Goal: Transaction & Acquisition: Book appointment/travel/reservation

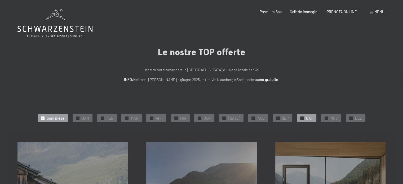
click at [301, 117] on span "✓" at bounding box center [302, 117] width 2 height 3
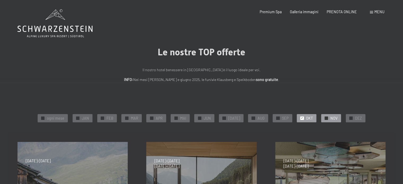
click at [325, 117] on span "✓" at bounding box center [326, 117] width 2 height 3
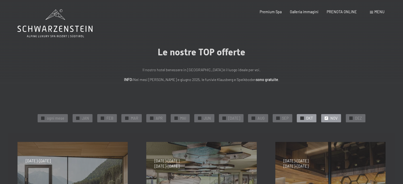
click at [300, 118] on div at bounding box center [301, 117] width 3 height 3
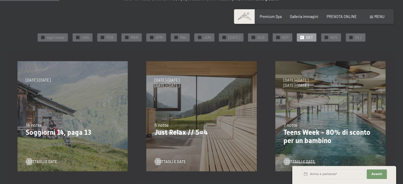
scroll to position [79, 0]
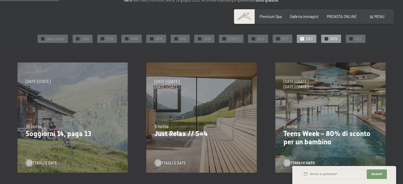
click at [322, 41] on div "✓ NOV" at bounding box center [331, 39] width 20 height 8
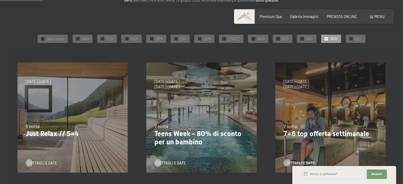
scroll to position [0, 0]
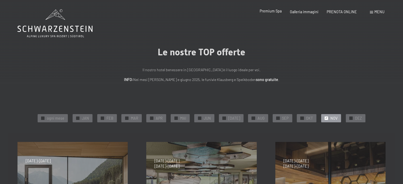
click at [270, 12] on span "Premium Spa" at bounding box center [270, 11] width 22 height 4
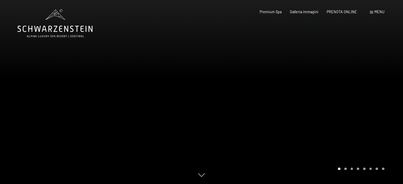
click at [375, 87] on div at bounding box center [301, 92] width 201 height 184
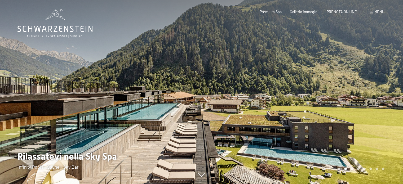
click at [376, 106] on div at bounding box center [301, 92] width 201 height 184
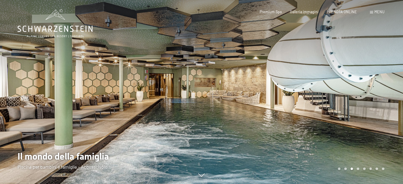
click at [376, 105] on div at bounding box center [301, 92] width 201 height 184
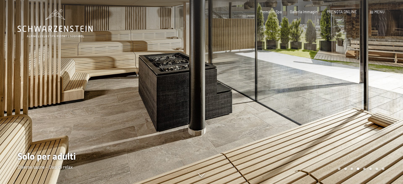
click at [376, 105] on div at bounding box center [301, 92] width 201 height 184
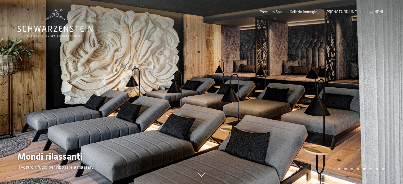
click at [376, 105] on div at bounding box center [301, 92] width 201 height 184
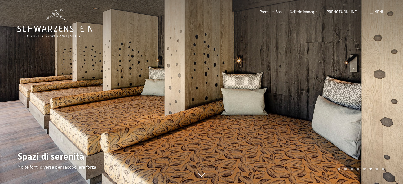
click at [376, 105] on div at bounding box center [301, 92] width 201 height 184
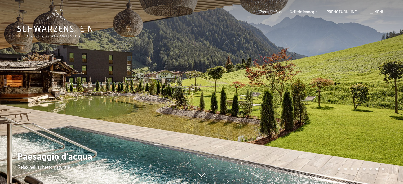
click at [376, 105] on div at bounding box center [301, 92] width 201 height 184
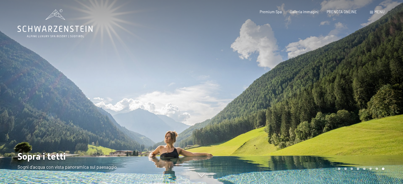
click at [376, 105] on div at bounding box center [301, 92] width 201 height 184
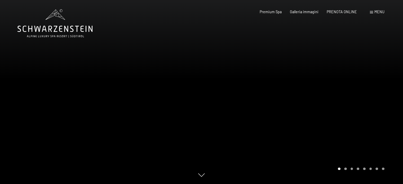
click at [376, 105] on div at bounding box center [301, 92] width 201 height 184
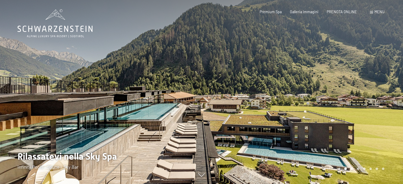
click at [376, 105] on div at bounding box center [301, 92] width 201 height 184
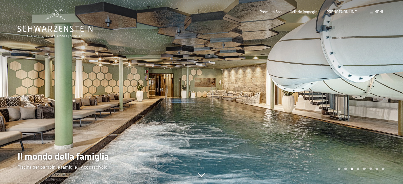
click at [376, 105] on div at bounding box center [301, 92] width 201 height 184
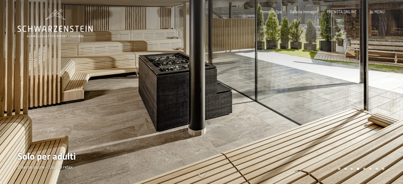
click at [375, 96] on div at bounding box center [301, 92] width 201 height 184
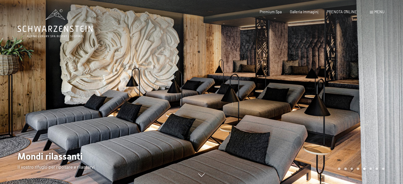
click at [375, 96] on div at bounding box center [301, 92] width 201 height 184
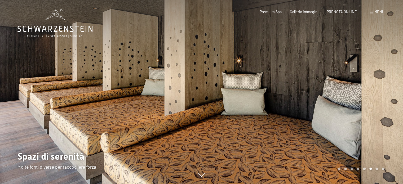
click at [375, 96] on div at bounding box center [301, 92] width 201 height 184
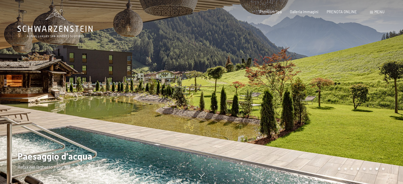
click at [375, 96] on div at bounding box center [301, 92] width 201 height 184
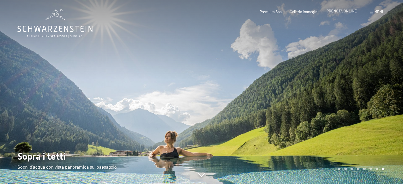
click at [340, 11] on span "PRENOTA ONLINE" at bounding box center [341, 11] width 30 height 4
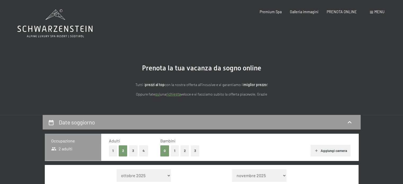
click at [377, 11] on span "Menu" at bounding box center [379, 12] width 10 height 4
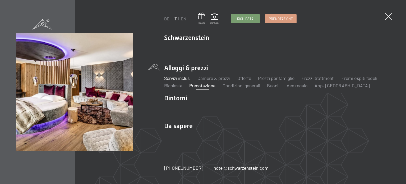
click at [188, 78] on link "Servizi inclusi" at bounding box center [177, 78] width 26 height 6
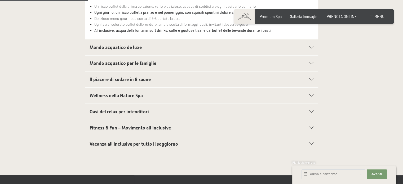
scroll to position [212, 0]
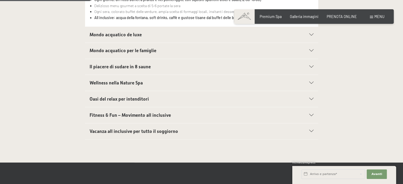
click at [307, 34] on div at bounding box center [308, 35] width 10 height 2
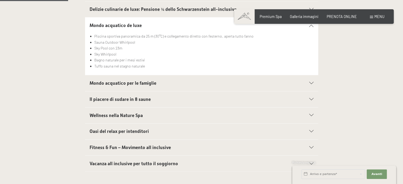
scroll to position [159, 0]
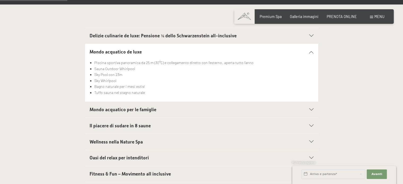
click at [310, 109] on icon at bounding box center [311, 109] width 4 height 2
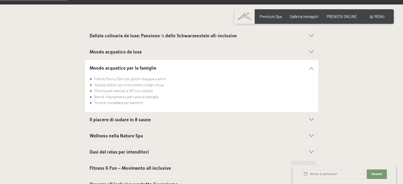
click at [310, 119] on icon at bounding box center [311, 120] width 4 height 2
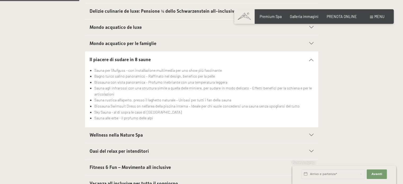
scroll to position [212, 0]
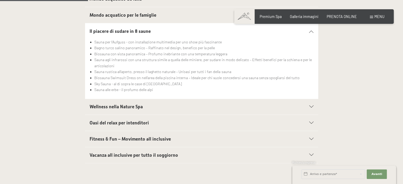
click at [311, 108] on div "Wellness nella Nature Spa" at bounding box center [201, 107] width 224 height 16
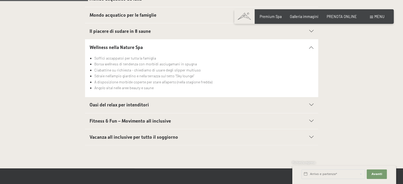
click at [311, 104] on icon at bounding box center [311, 105] width 4 height 2
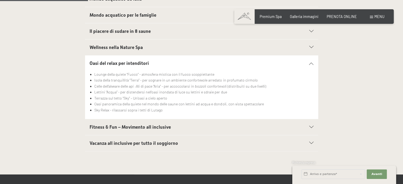
click at [311, 126] on icon at bounding box center [311, 127] width 4 height 2
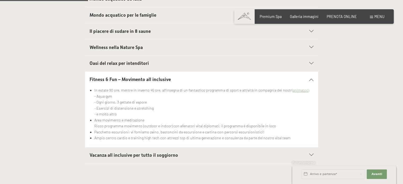
click at [311, 151] on div "Vacanza all inclusive per tutto il soggiorno" at bounding box center [201, 155] width 224 height 16
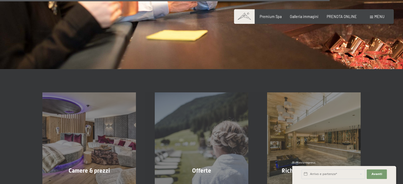
scroll to position [794, 0]
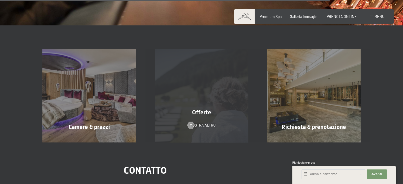
click at [211, 103] on div "Offerte mostra altro" at bounding box center [201, 95] width 112 height 93
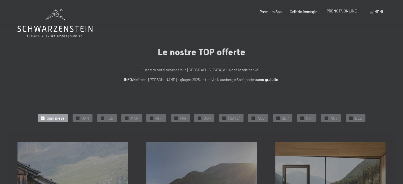
click at [341, 12] on span "PRENOTA ONLINE" at bounding box center [341, 11] width 30 height 4
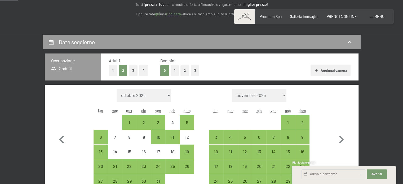
scroll to position [106, 0]
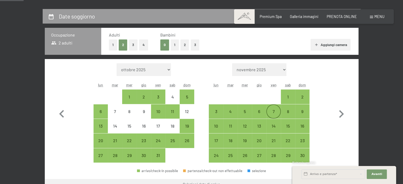
click at [275, 111] on div "7" at bounding box center [272, 115] width 13 height 13
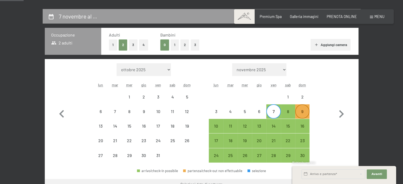
click at [305, 113] on div "9" at bounding box center [301, 115] width 13 height 13
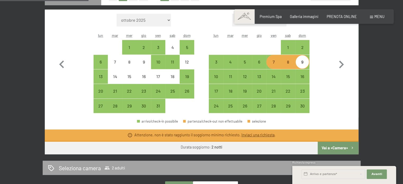
scroll to position [132, 0]
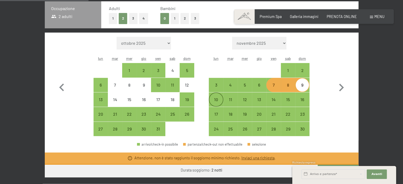
click at [214, 98] on div "10" at bounding box center [215, 103] width 13 height 13
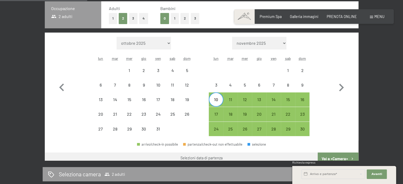
scroll to position [128, 0]
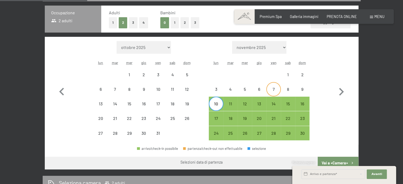
click at [270, 92] on div "7" at bounding box center [272, 93] width 13 height 13
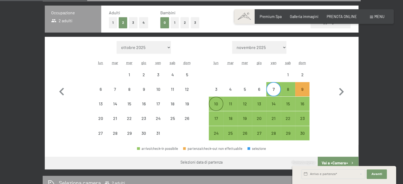
click at [218, 104] on div "10" at bounding box center [215, 108] width 13 height 13
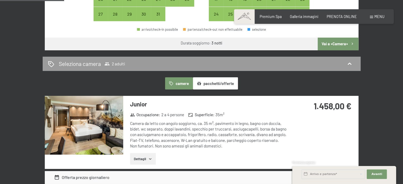
scroll to position [207, 0]
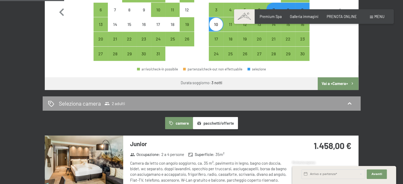
click at [183, 123] on button "camere" at bounding box center [179, 123] width 28 height 12
click at [216, 122] on button "pacchetti/offerte" at bounding box center [215, 123] width 45 height 12
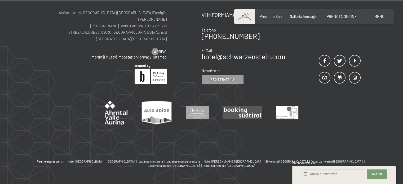
scroll to position [591, 0]
